Goal: Task Accomplishment & Management: Manage account settings

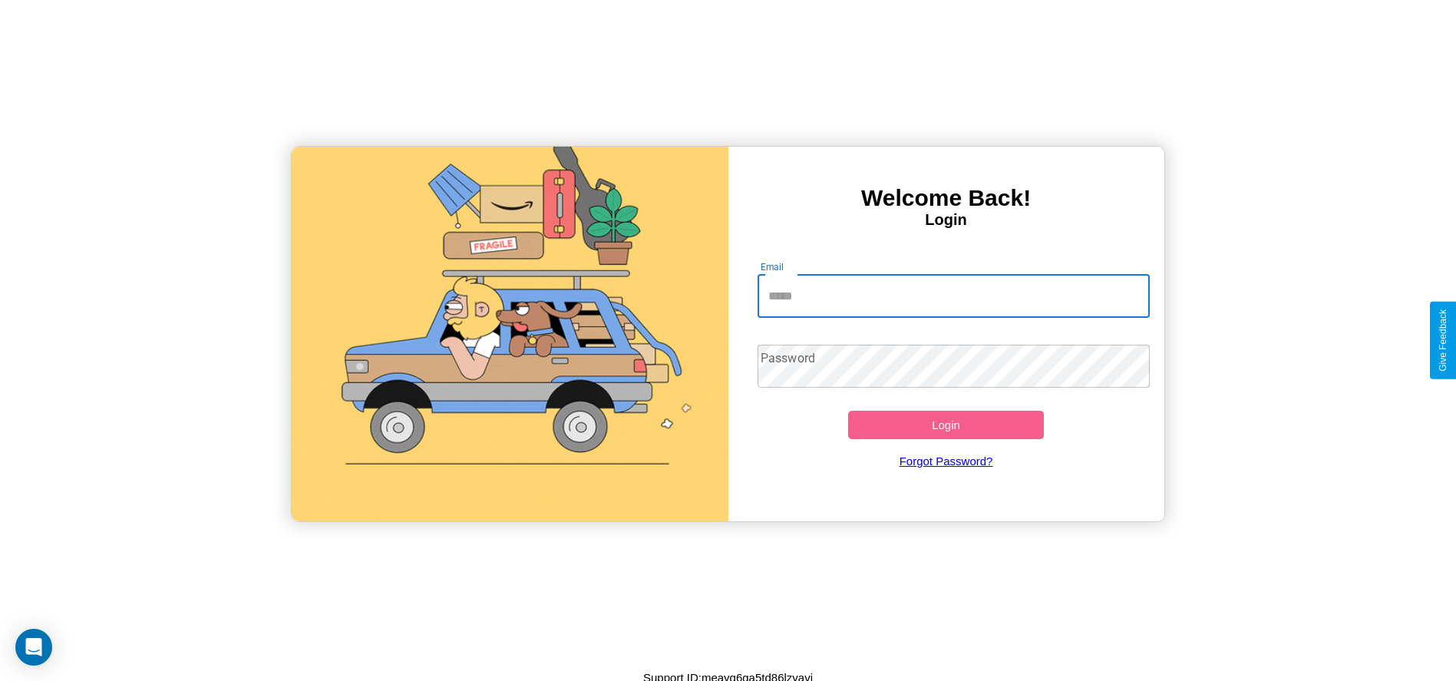
click at [954, 296] on input "Email" at bounding box center [954, 296] width 392 height 43
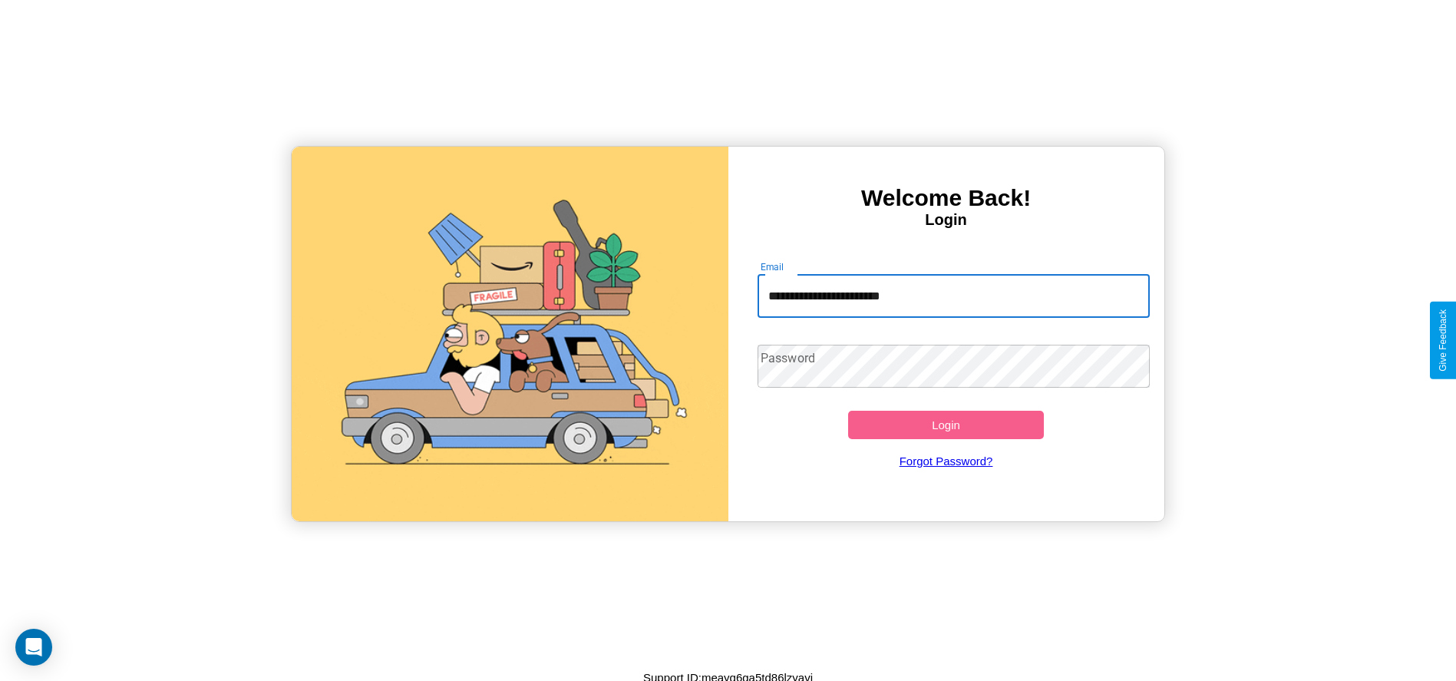
type input "**********"
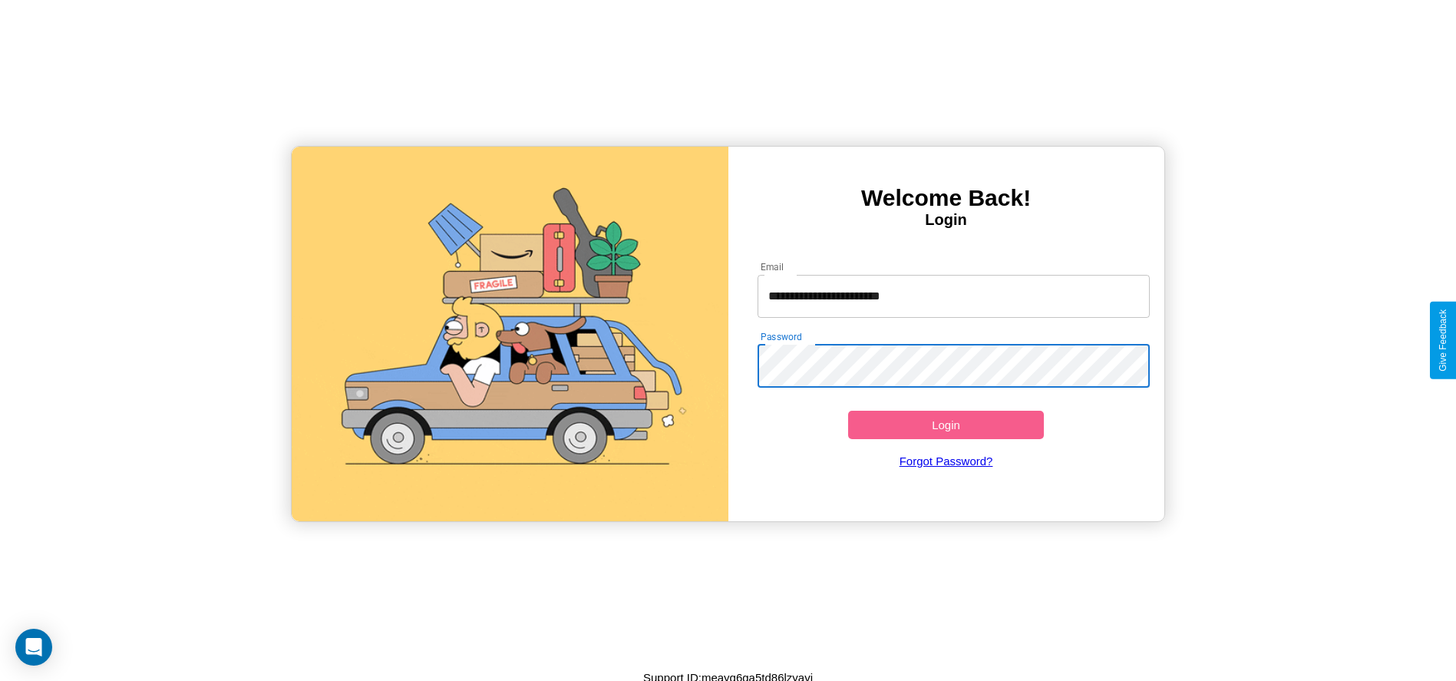
click at [946, 425] on button "Login" at bounding box center [946, 425] width 197 height 28
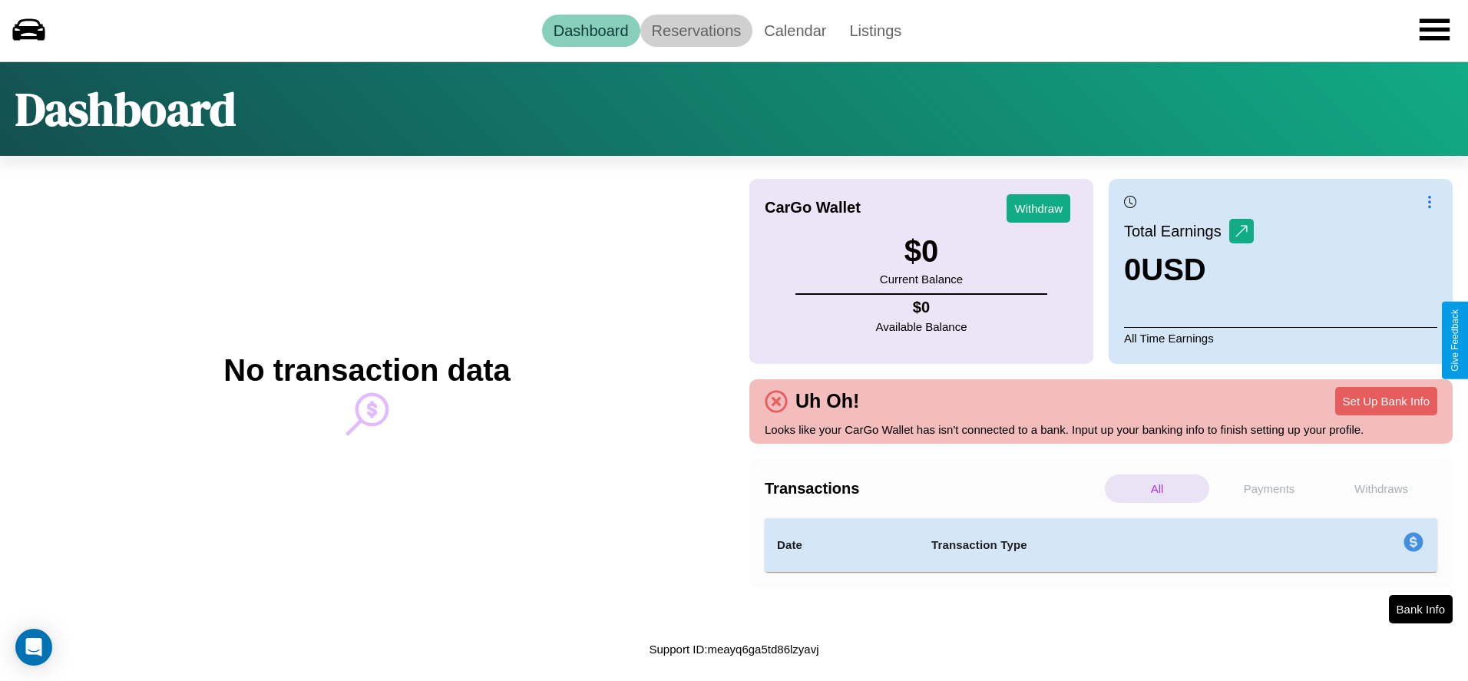
click at [696, 30] on link "Reservations" at bounding box center [696, 31] width 113 height 32
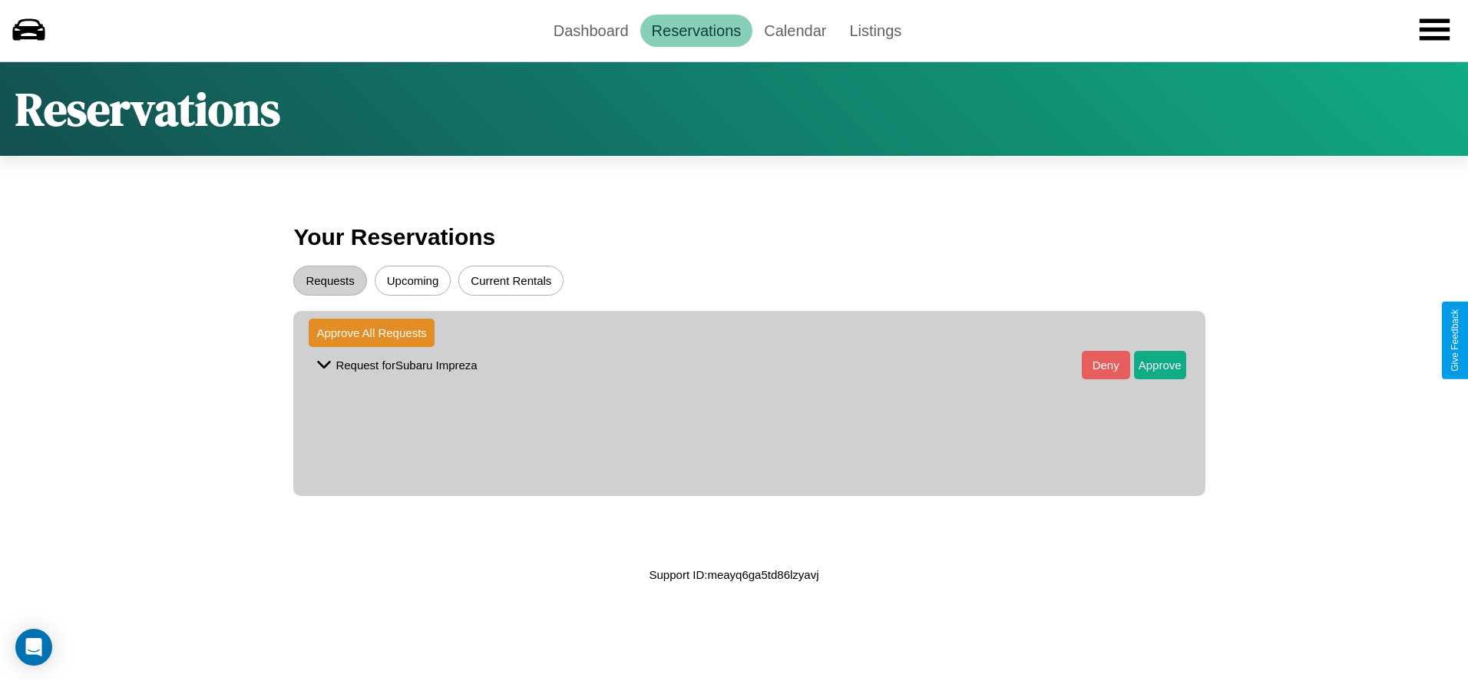
click at [412, 280] on button "Upcoming" at bounding box center [413, 281] width 77 height 30
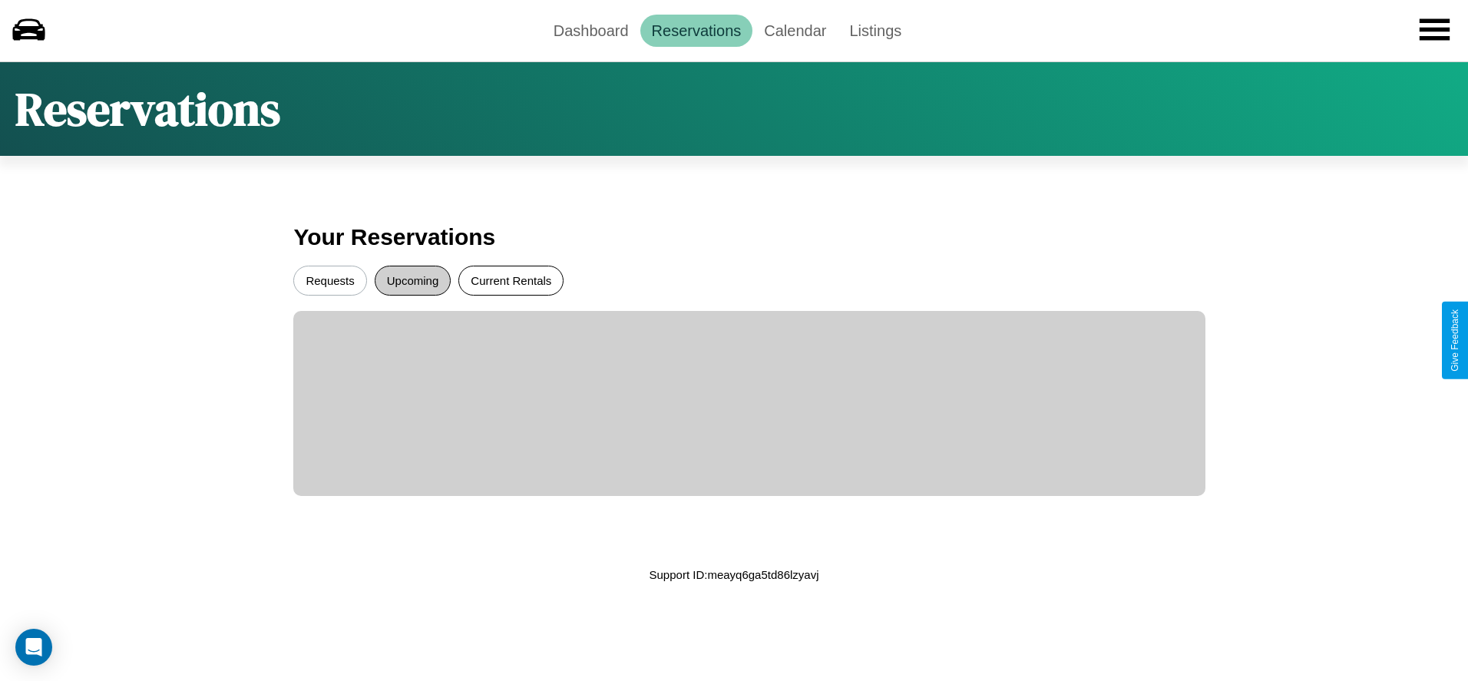
click at [511, 280] on button "Current Rentals" at bounding box center [510, 281] width 105 height 30
click at [330, 280] on button "Requests" at bounding box center [329, 281] width 73 height 30
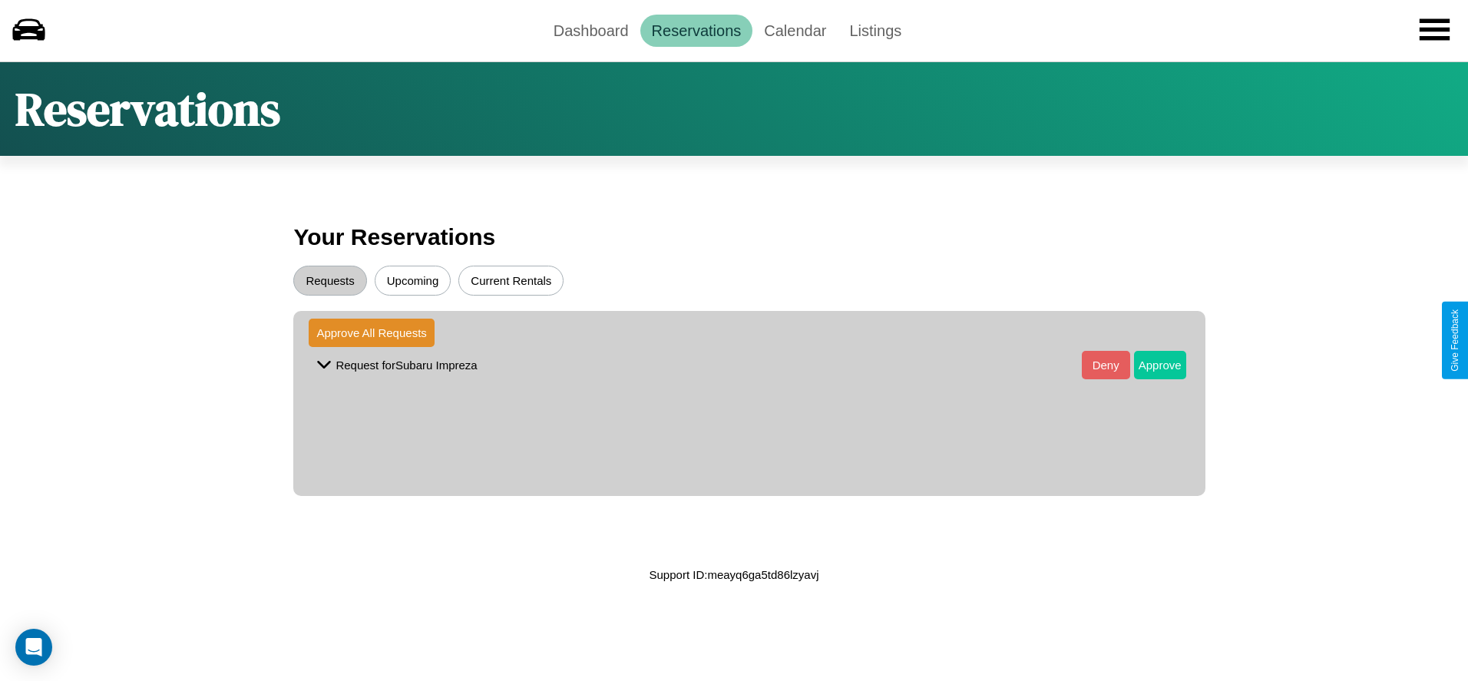
click at [1148, 365] on button "Approve" at bounding box center [1160, 365] width 52 height 28
